Goal: Task Accomplishment & Management: Complete application form

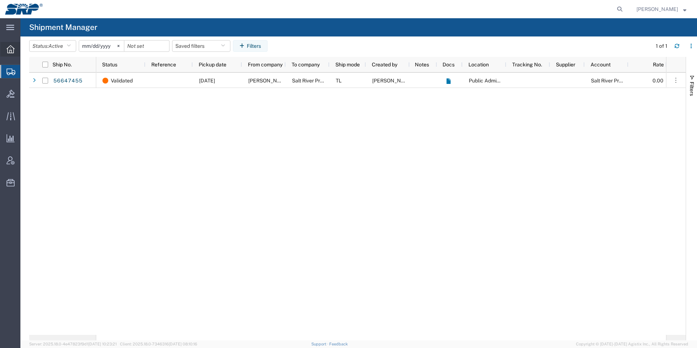
click at [9, 55] on div at bounding box center [10, 49] width 20 height 15
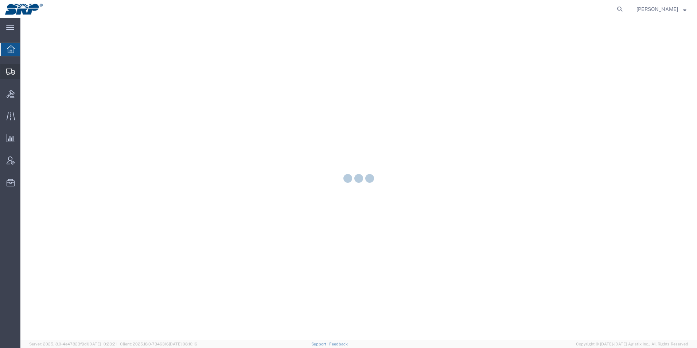
click at [6, 75] on div at bounding box center [10, 71] width 20 height 15
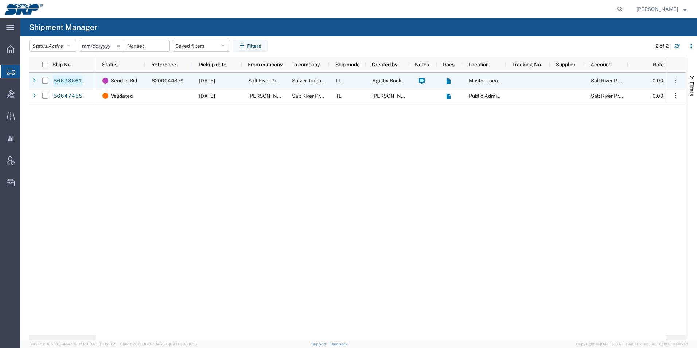
click at [65, 79] on link "56693661" at bounding box center [68, 81] width 30 height 12
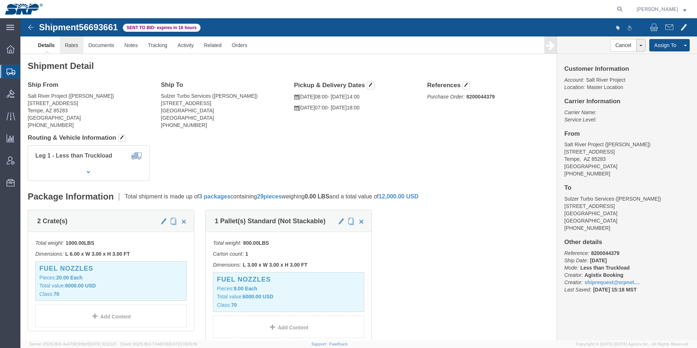
click link "Rates"
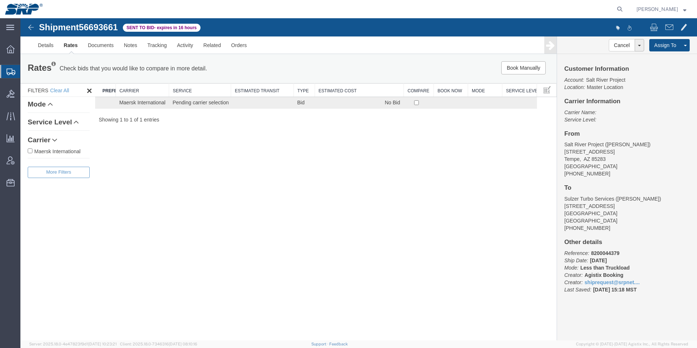
click at [10, 72] on icon at bounding box center [11, 71] width 9 height 7
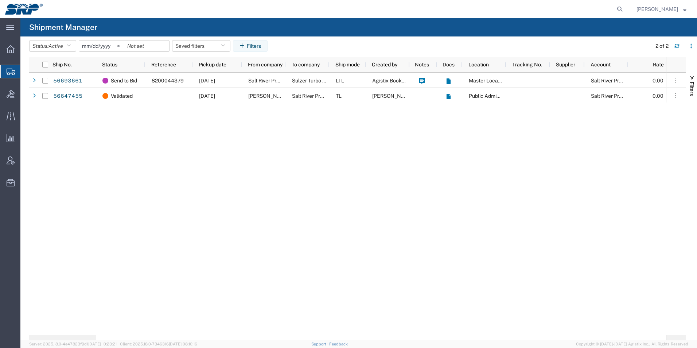
click at [0, 0] on span "Create Shipment" at bounding box center [0, 0] width 0 height 0
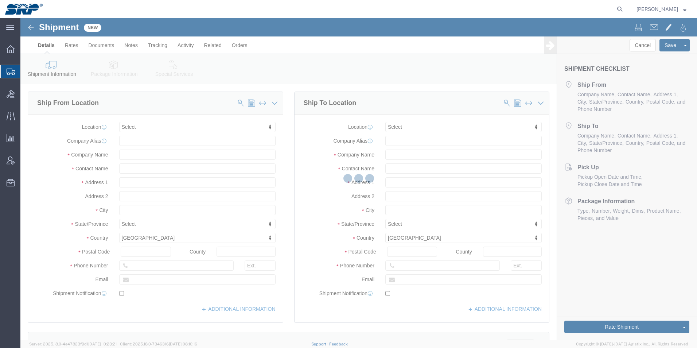
select select
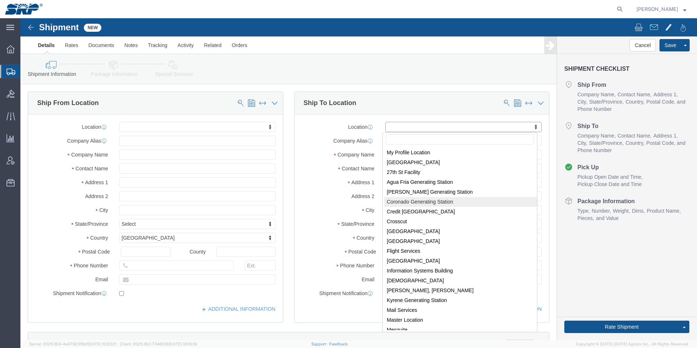
select select "54827"
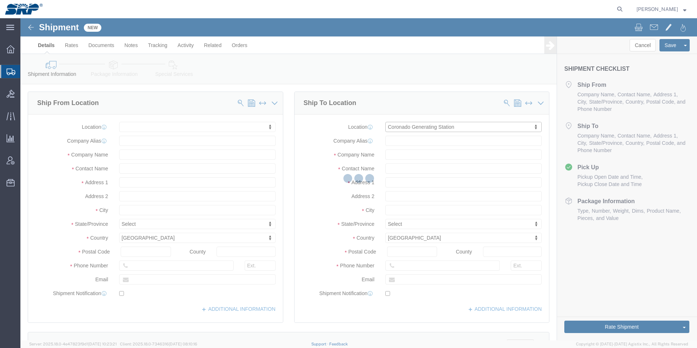
select select "AZ"
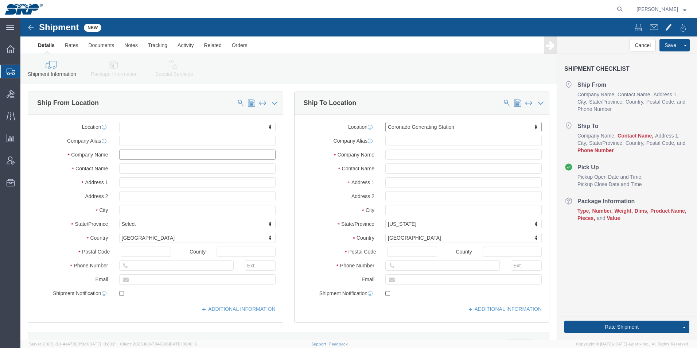
click input "text"
paste input "Manitowoc Factory, Poseidon Logistics Yard"
type input "Manitowoc Factory, Poseidon Logistics Yard"
click input "text"
paste input "1565 [PERSON_NAME] Trail East"
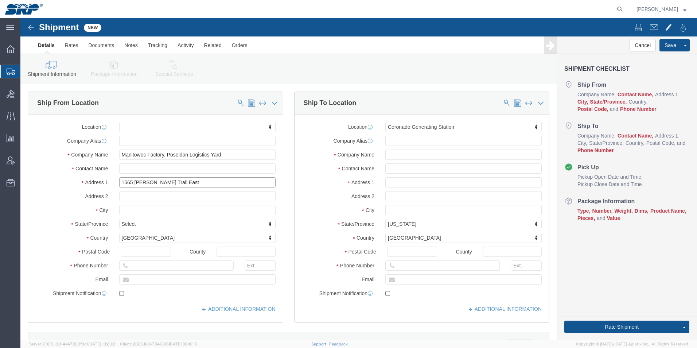
type input "1565 [PERSON_NAME] Trail East"
click input "text"
paste input "[GEOGRAPHIC_DATA]"
type input "[GEOGRAPHIC_DATA]"
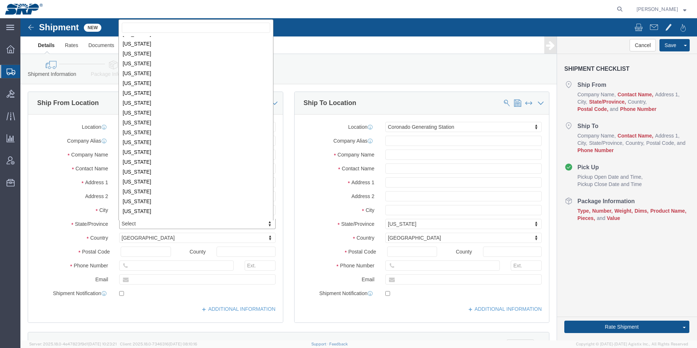
scroll to position [293, 0]
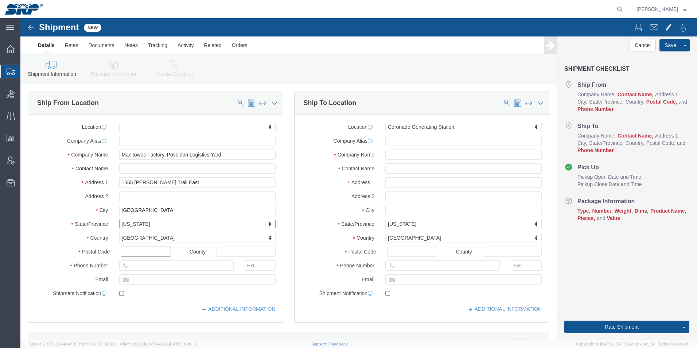
click input "text"
type input "17256"
click input "text"
paste input "[PERSON_NAME]"
type input "[PERSON_NAME]"
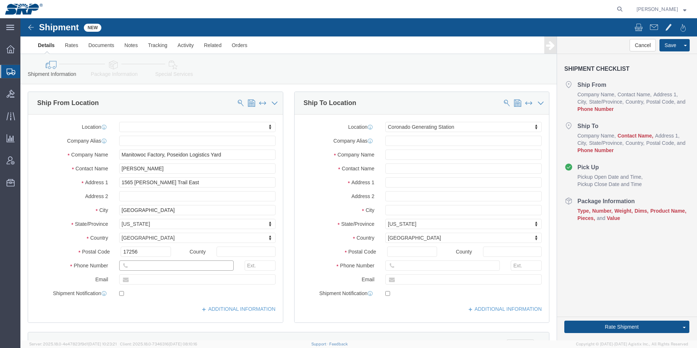
click input "text"
paste input "[PHONE_NUMBER]"
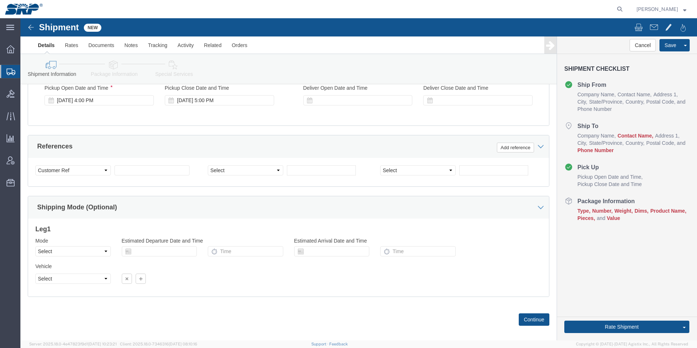
scroll to position [458, 0]
type input "[PHONE_NUMBER]"
click button "Continue"
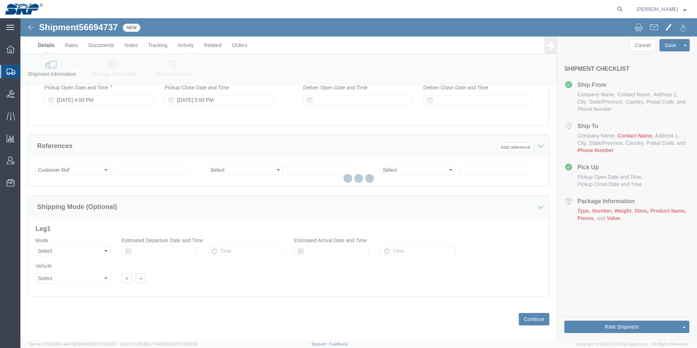
select select "54827"
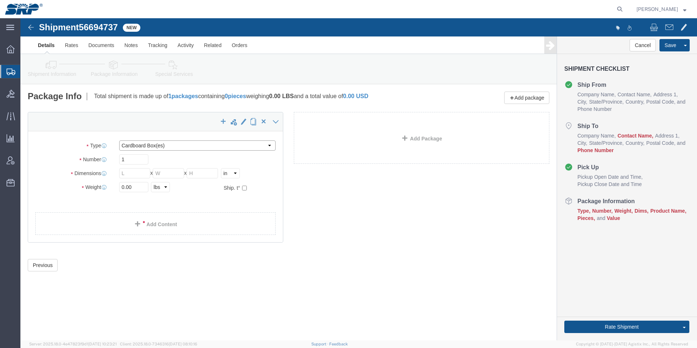
click select "Select Bale(s) Basket(s) Bolt(s) Bottle(s) Buckets Bulk Bundle(s) Can(s) Cardbo…"
select select "YRPK"
click select "Select Bale(s) Basket(s) Bolt(s) Bottle(s) Buckets Bulk Bundle(s) Can(s) Cardbo…"
drag, startPoint x: 113, startPoint y: 156, endPoint x: 33, endPoint y: 137, distance: 82.4
click div "Package Type Select Bale(s) Basket(s) Bolt(s) Bottle(s) Buckets Bulk Bundle(s) …"
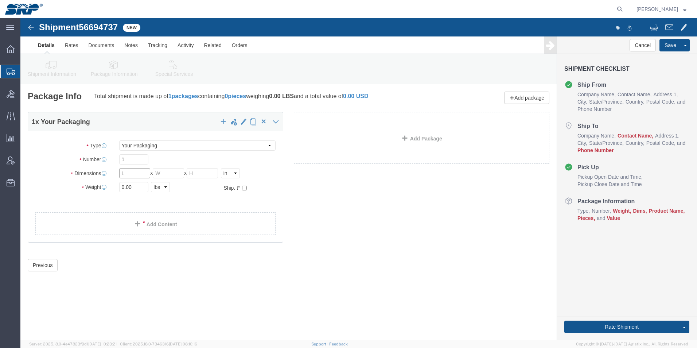
drag, startPoint x: 107, startPoint y: 153, endPoint x: 70, endPoint y: 151, distance: 36.5
click div "Dimensions Length x Width x Height Select cm ft in"
type input "346"
type input "98"
type input "130"
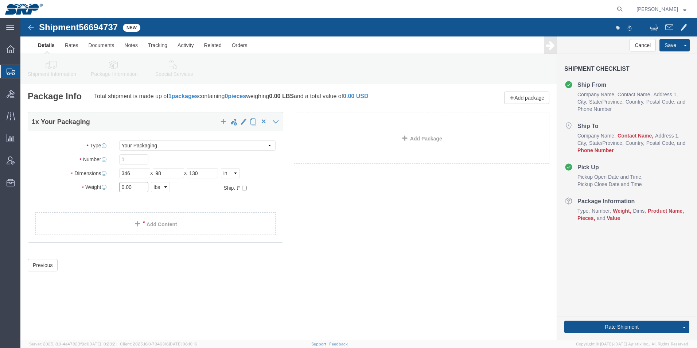
drag, startPoint x: 117, startPoint y: 171, endPoint x: 43, endPoint y: 169, distance: 74.3
click div "Weight 0.00 Select kgs lbs Ship. t°"
type input "46261"
click link "Add Content"
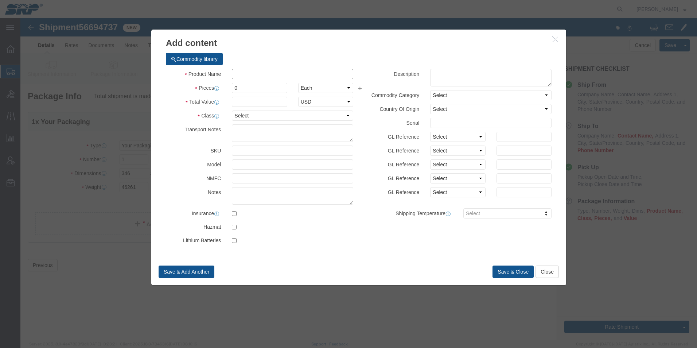
click input "text"
type input "Grove GCD25"
drag, startPoint x: 209, startPoint y: 67, endPoint x: 148, endPoint y: 56, distance: 62.1
click div "Product Name Grove GCD25 Pieces 0 Select Bag Barrels 100Board Feet Bottle Box B…"
type input "1"
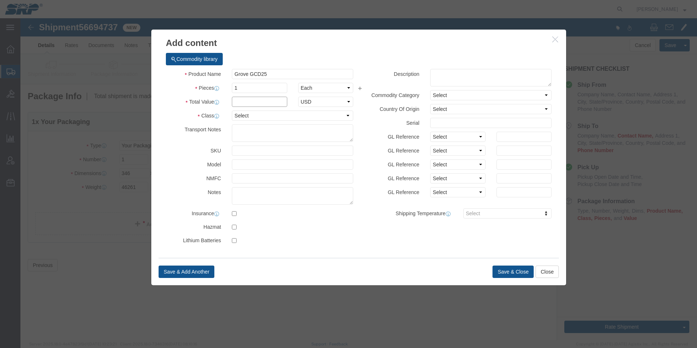
click input "text"
type input "447000"
click select "Select 50 55 60 65 70 85 92.5 100 125 175 250 300 400"
select select "70"
click select "Select 50 55 60 65 70 85 92.5 100 125 175 250 300 400"
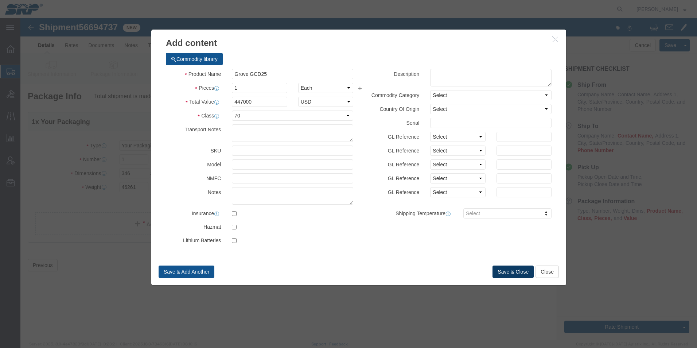
click button "Save & Close"
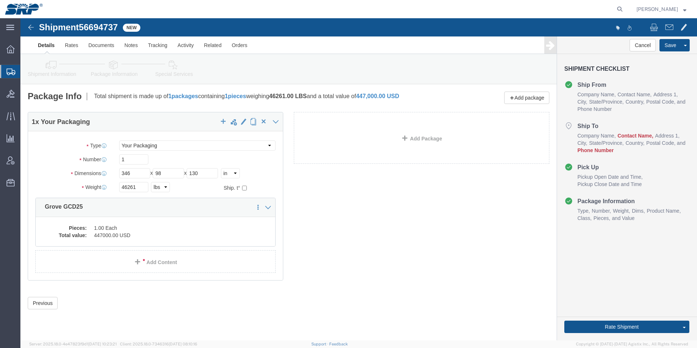
click at [7, 74] on icon at bounding box center [11, 71] width 9 height 7
